Goal: Task Accomplishment & Management: Use online tool/utility

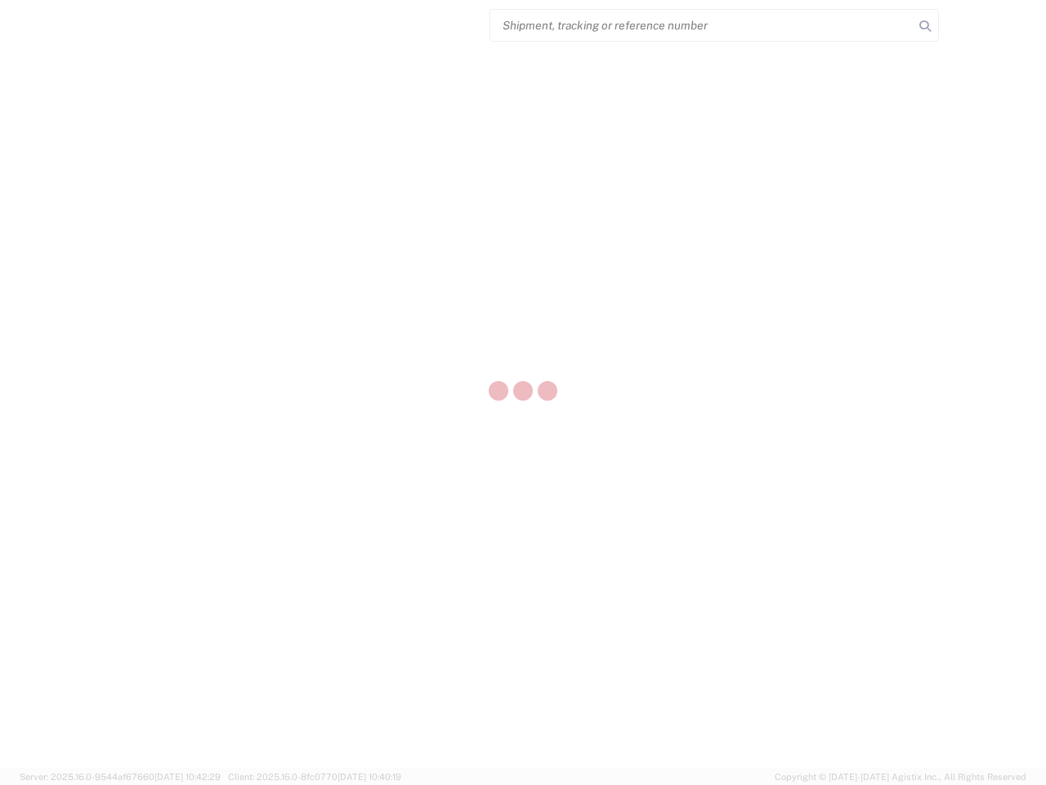
select select "US"
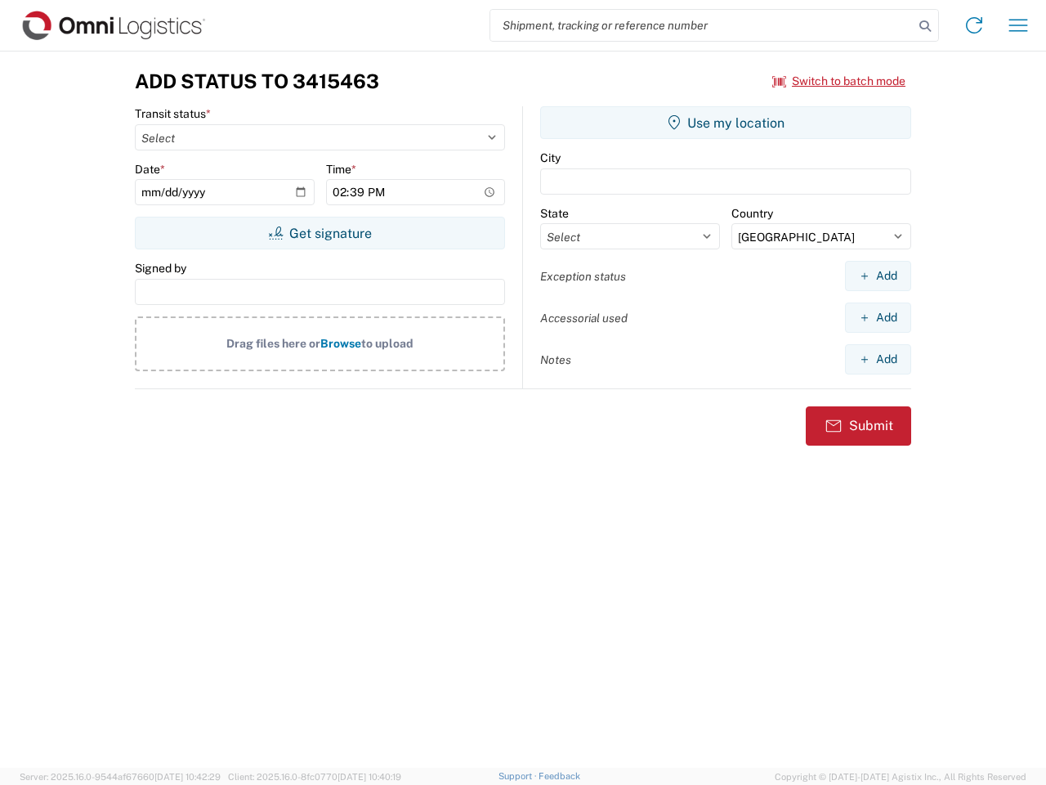
click at [702, 25] on input "search" at bounding box center [701, 25] width 423 height 31
click at [925, 26] on icon at bounding box center [925, 26] width 23 height 23
click at [974, 25] on icon at bounding box center [974, 25] width 26 height 26
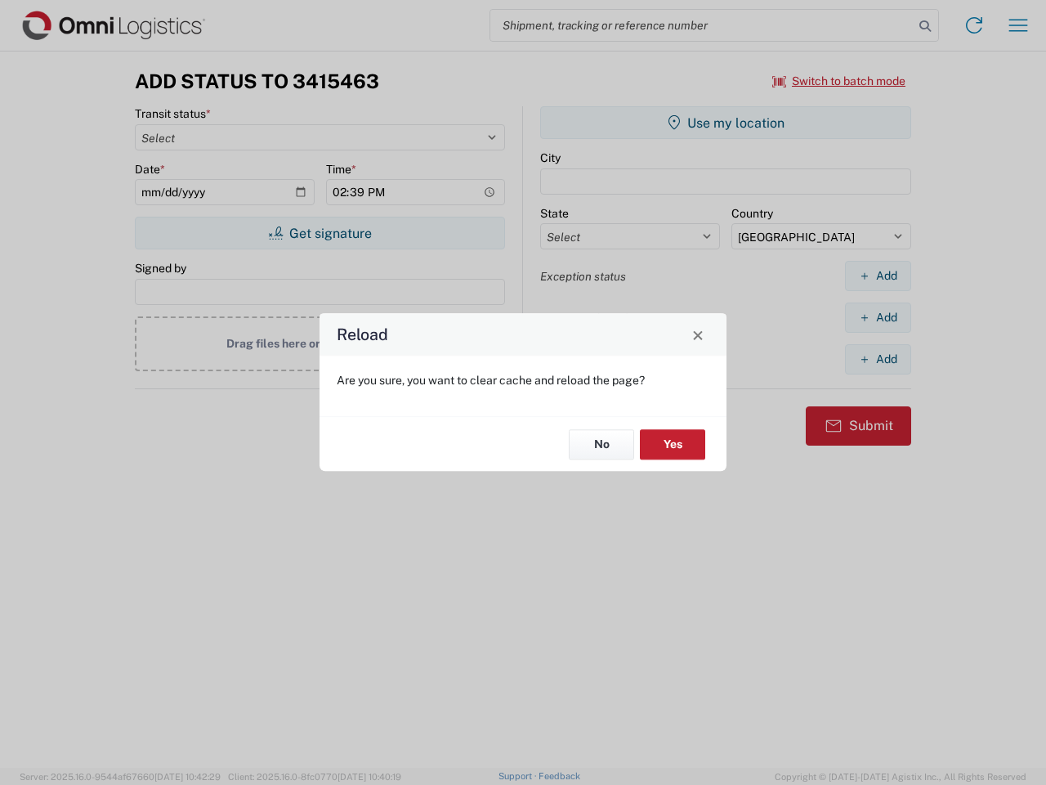
click at [839, 81] on div "Reload Are you sure, you want to clear cache and reload the page? No Yes" at bounding box center [523, 392] width 1046 height 785
click at [320, 233] on div "Reload Are you sure, you want to clear cache and reload the page? No Yes" at bounding box center [523, 392] width 1046 height 785
click at [726, 123] on div "Reload Are you sure, you want to clear cache and reload the page? No Yes" at bounding box center [523, 392] width 1046 height 785
click at [878, 275] on div "Reload Are you sure, you want to clear cache and reload the page? No Yes" at bounding box center [523, 392] width 1046 height 785
click at [878, 317] on div "Reload Are you sure, you want to clear cache and reload the page? No Yes" at bounding box center [523, 392] width 1046 height 785
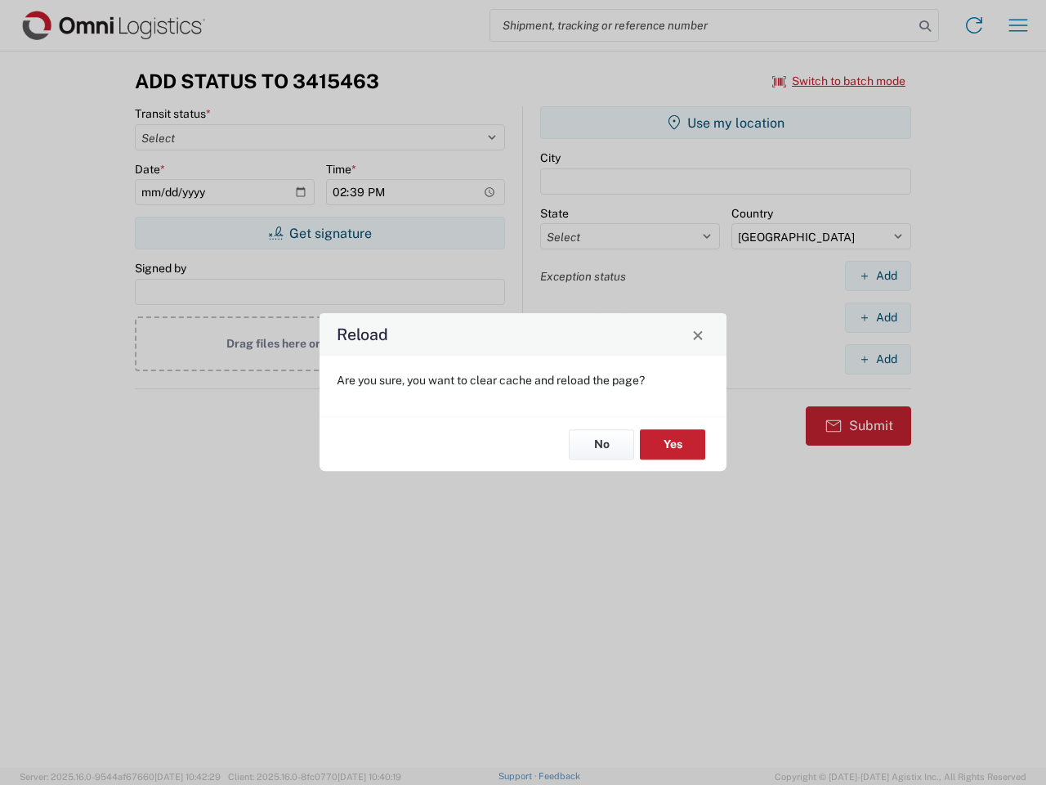
click at [878, 359] on div "Reload Are you sure, you want to clear cache and reload the page? No Yes" at bounding box center [523, 392] width 1046 height 785
